Goal: Complete application form

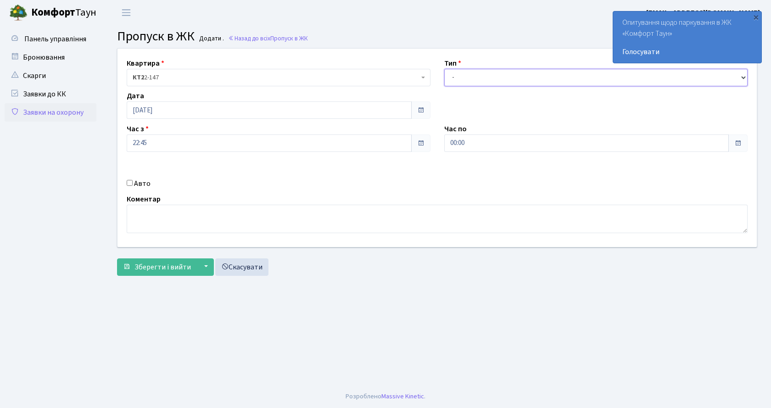
click at [486, 76] on select "- Доставка Таксі Гості Сервіс" at bounding box center [596, 77] width 304 height 17
select select "2"
click at [444, 69] on select "- Доставка Таксі Гості Сервіс" at bounding box center [596, 77] width 304 height 17
click at [130, 185] on input "Авто" at bounding box center [130, 183] width 6 height 6
checkbox input "true"
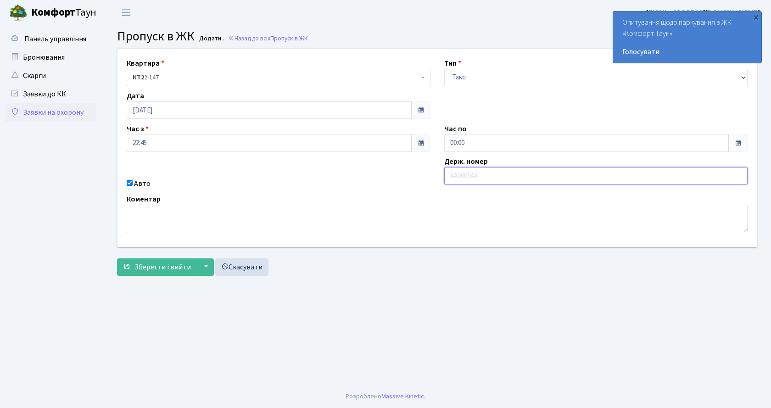
click at [508, 180] on input "text" at bounding box center [596, 175] width 304 height 17
type input "КА8852ЕІ"
click at [183, 274] on button "Зберегти і вийти" at bounding box center [157, 266] width 80 height 17
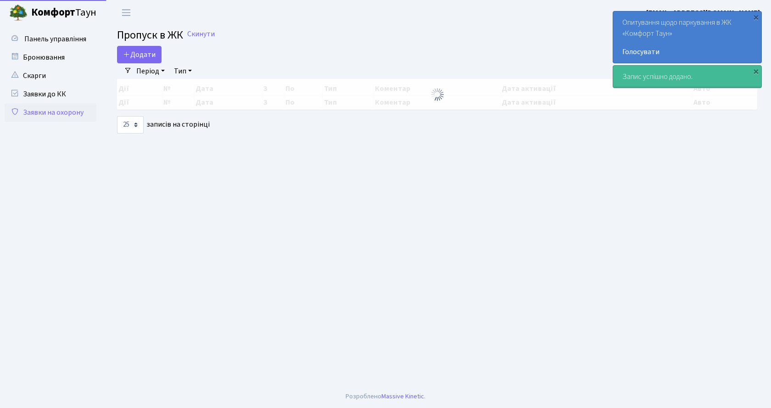
select select "25"
